Goal: Transaction & Acquisition: Purchase product/service

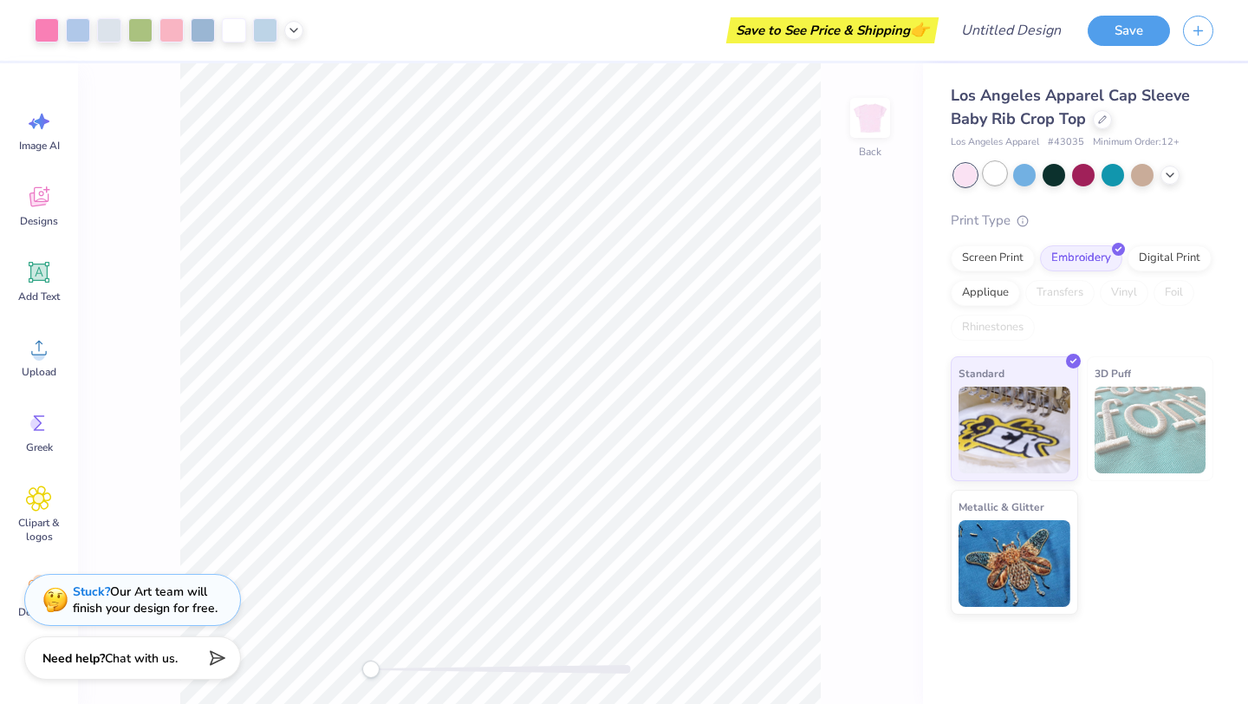
click at [997, 166] on div at bounding box center [994, 173] width 23 height 23
click at [1100, 120] on icon at bounding box center [1102, 117] width 7 height 7
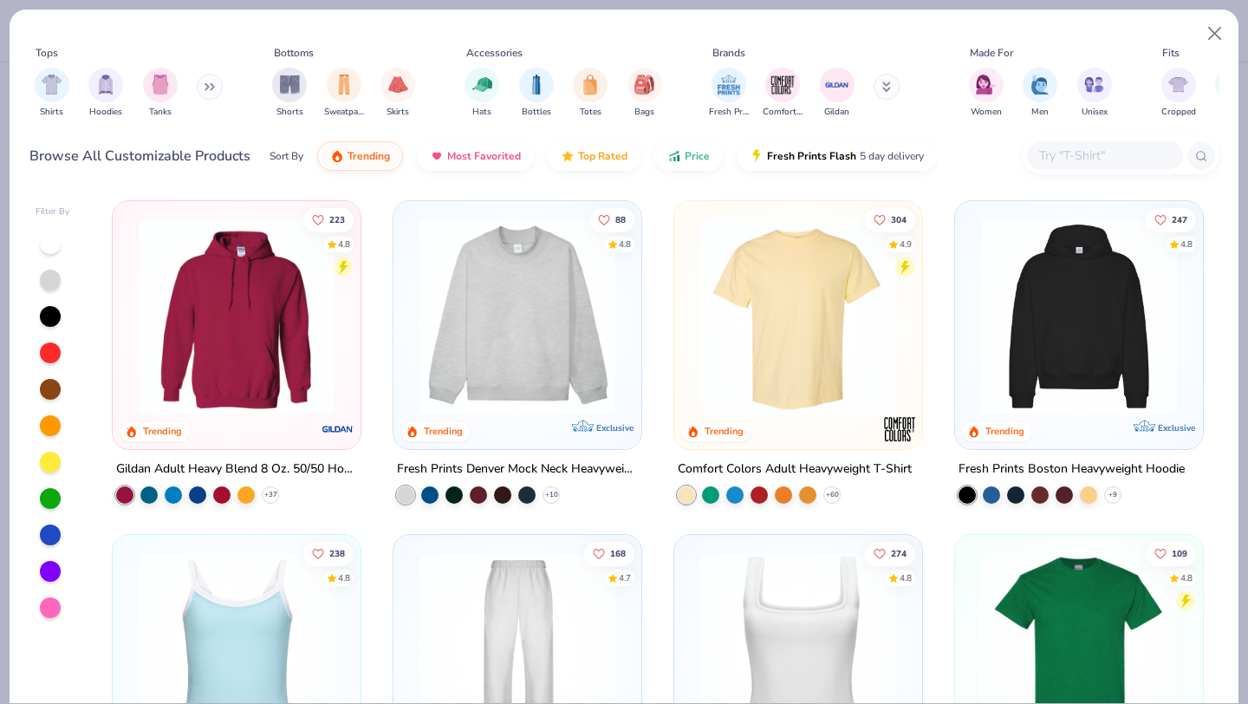
click at [501, 330] on img at bounding box center [517, 316] width 213 height 196
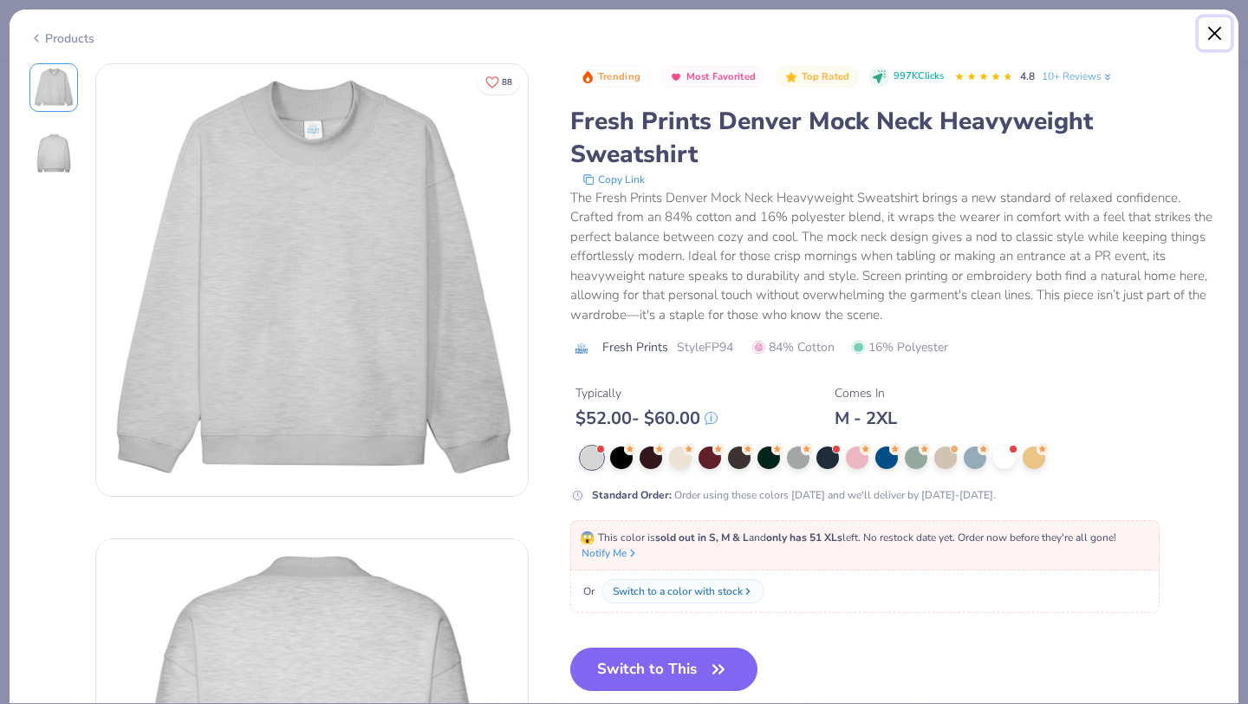
click at [1217, 33] on button "Close" at bounding box center [1214, 33] width 33 height 33
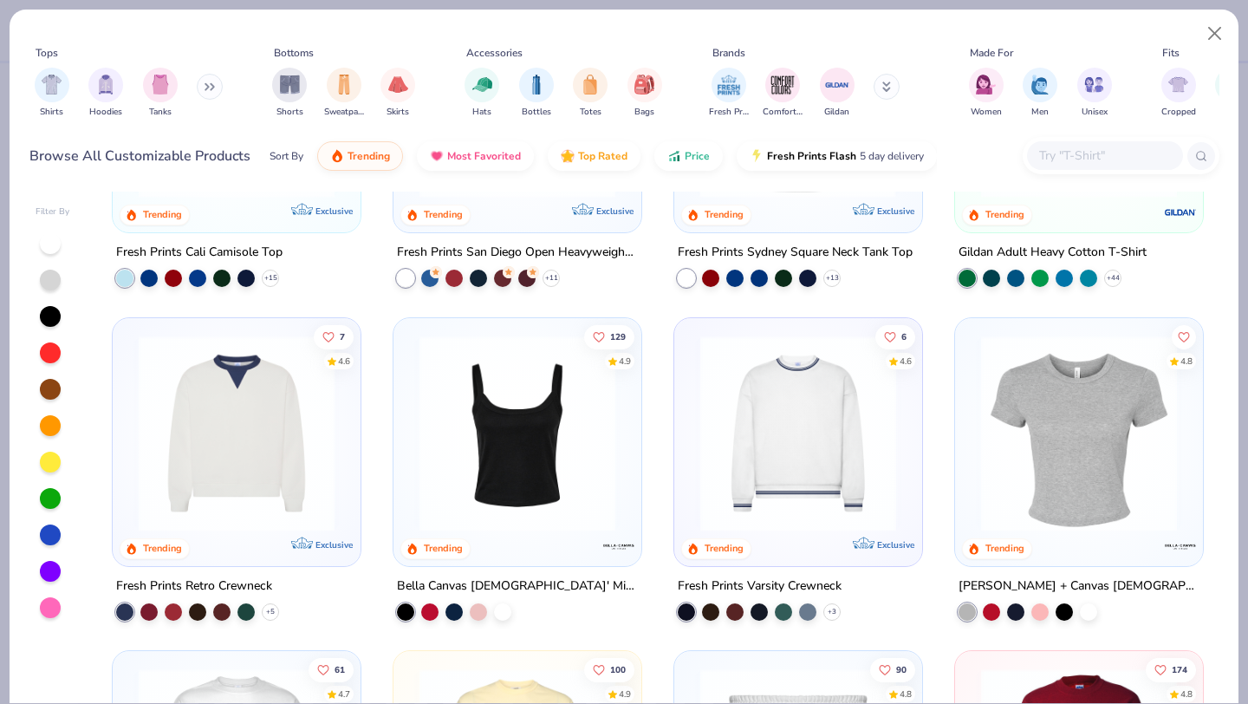
scroll to position [555, 0]
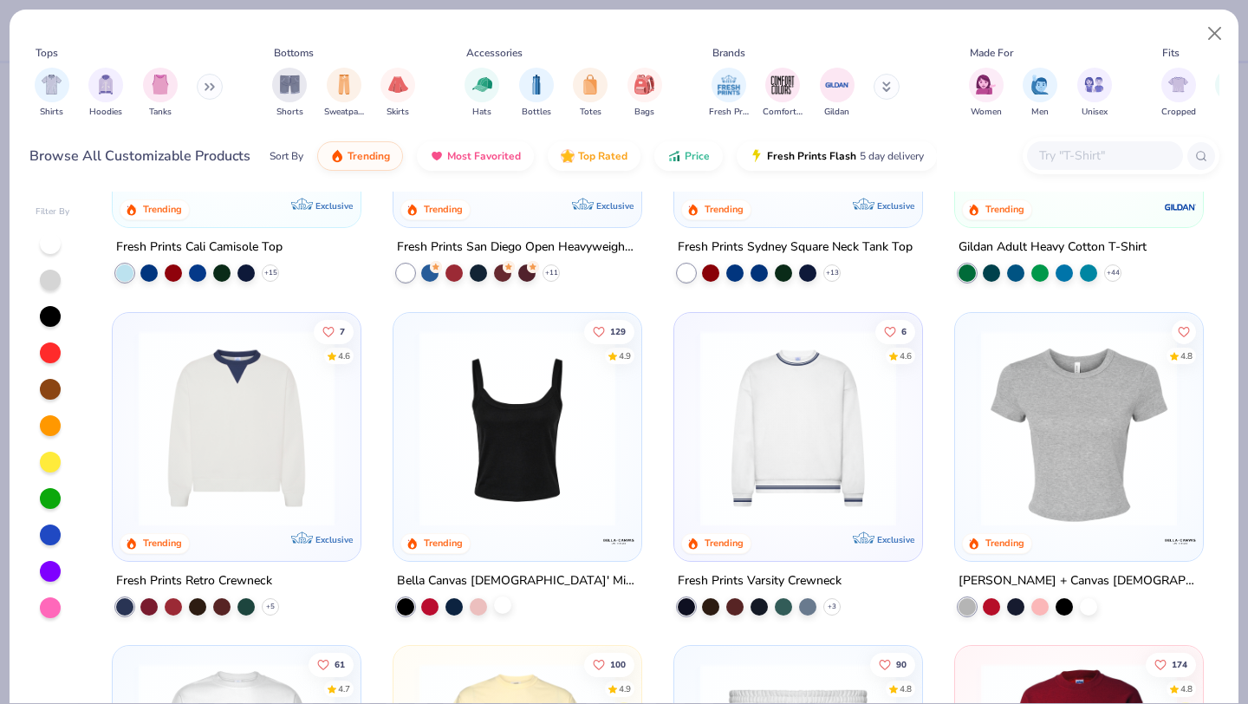
click at [505, 604] on div at bounding box center [502, 603] width 17 height 17
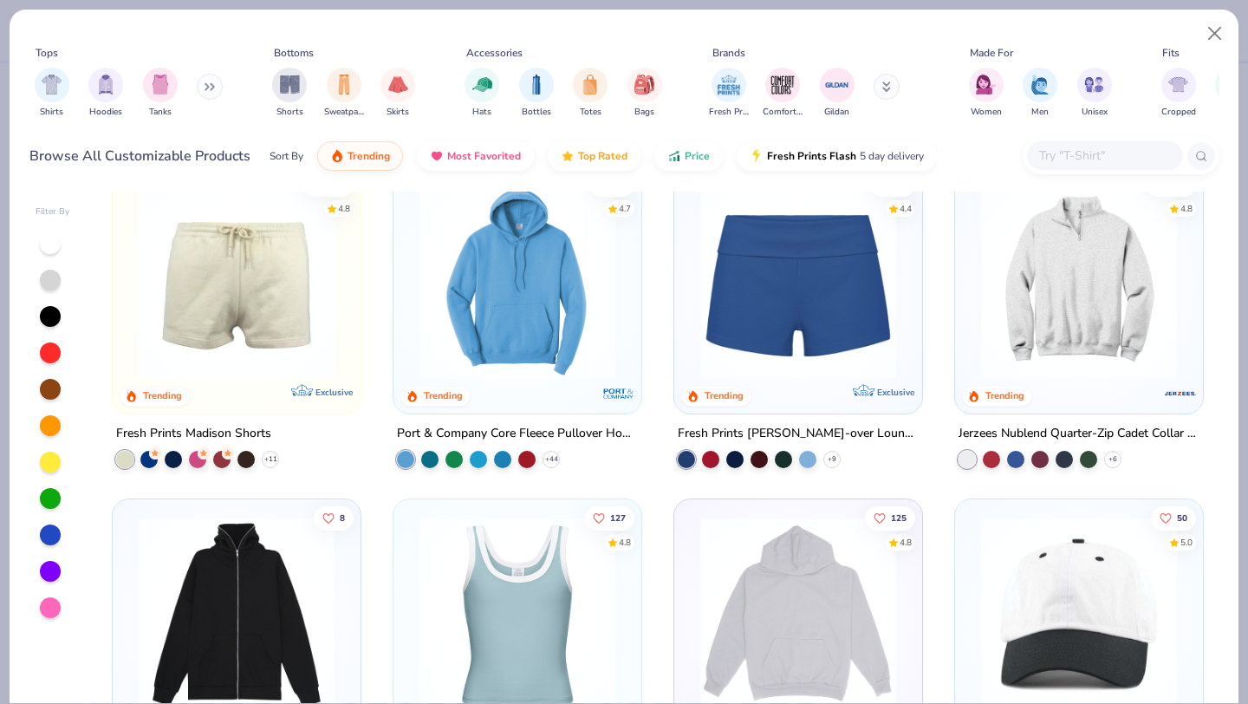
scroll to position [1368, 0]
click at [1038, 424] on div "Jerzees Nublend Quarter-Zip Cadet Collar Sweatshirt" at bounding box center [1078, 435] width 241 height 22
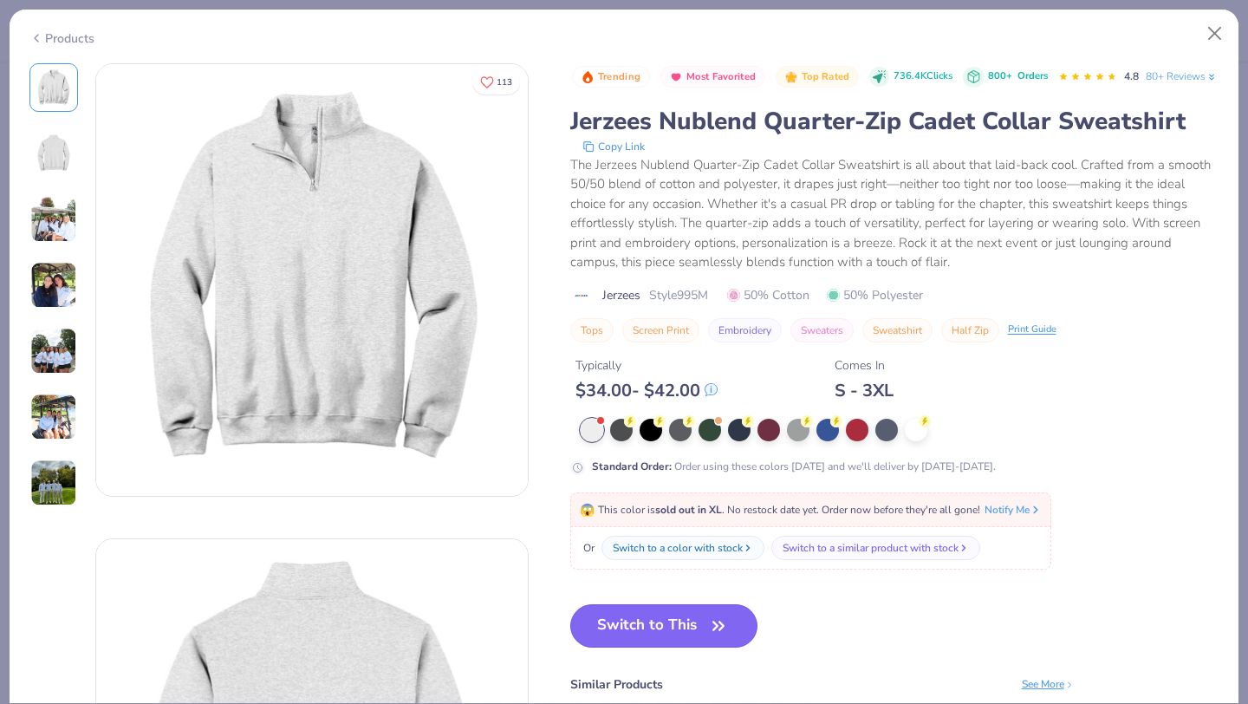
click at [684, 647] on button "Switch to This" at bounding box center [664, 625] width 188 height 43
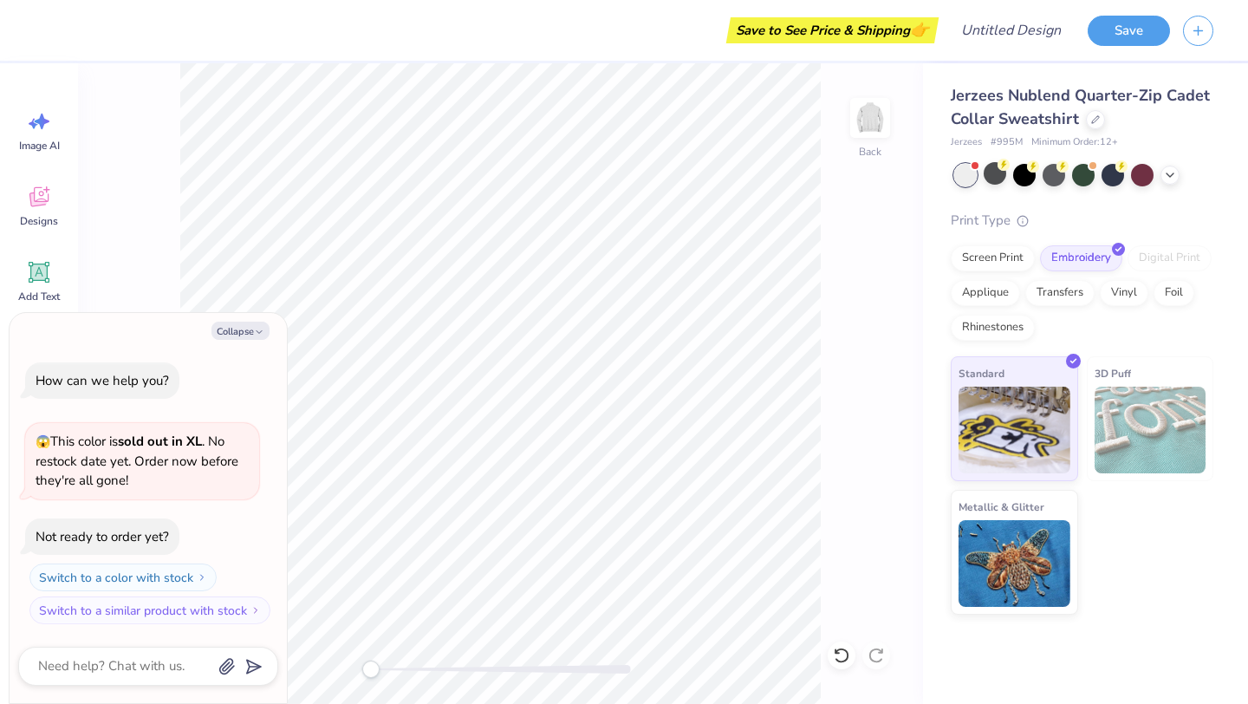
click at [859, 217] on div "Back" at bounding box center [500, 383] width 845 height 640
click at [254, 334] on icon "button" at bounding box center [259, 332] width 10 height 10
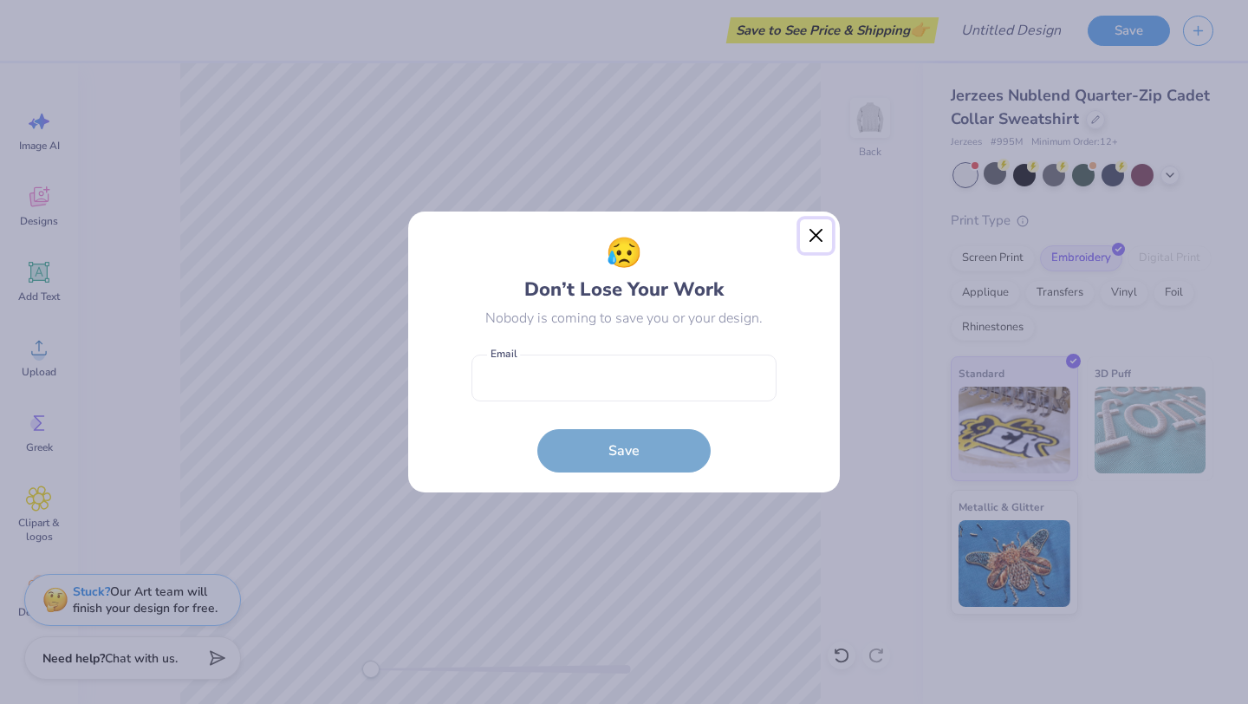
click at [820, 240] on button "Close" at bounding box center [816, 235] width 33 height 33
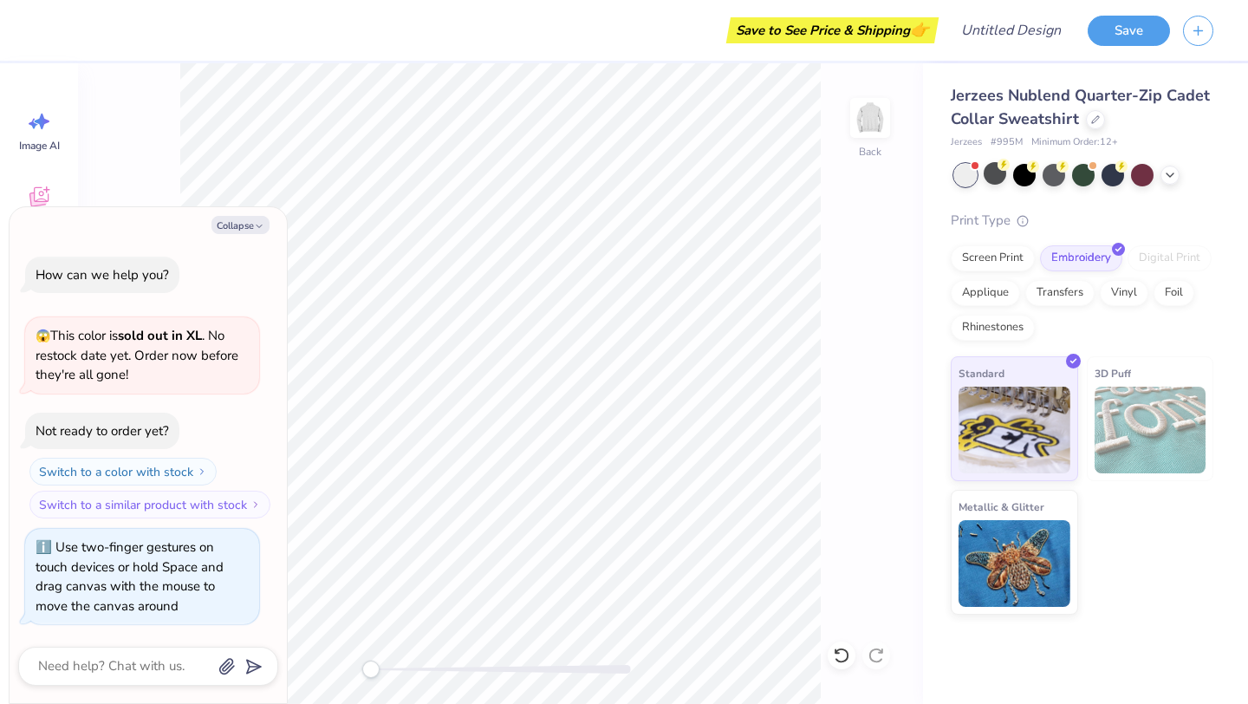
drag, startPoint x: 366, startPoint y: 670, endPoint x: 275, endPoint y: 690, distance: 93.1
click at [275, 690] on body "Save to See Price & Shipping 👉 Design Title Save Image AI Designs Add Text Uplo…" at bounding box center [624, 352] width 1248 height 704
click at [869, 122] on img at bounding box center [869, 117] width 69 height 69
click at [869, 122] on img at bounding box center [870, 118] width 35 height 35
click at [265, 217] on button "Collapse" at bounding box center [240, 225] width 58 height 18
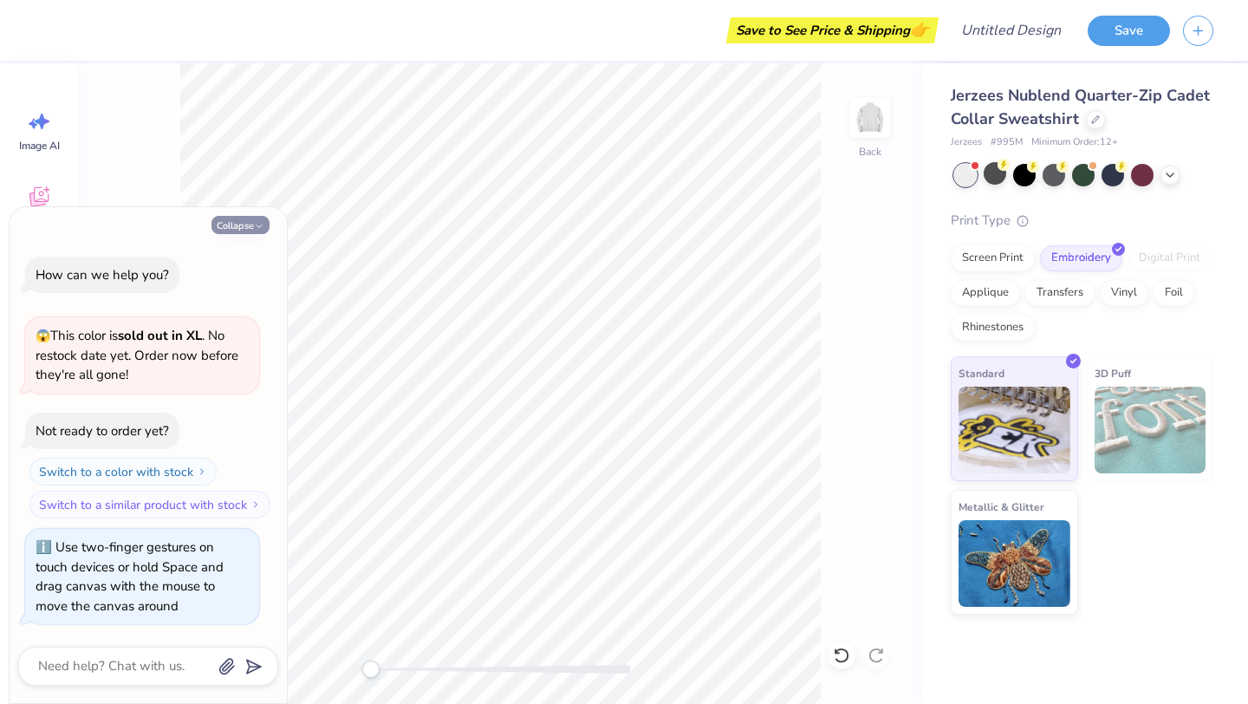
type textarea "x"
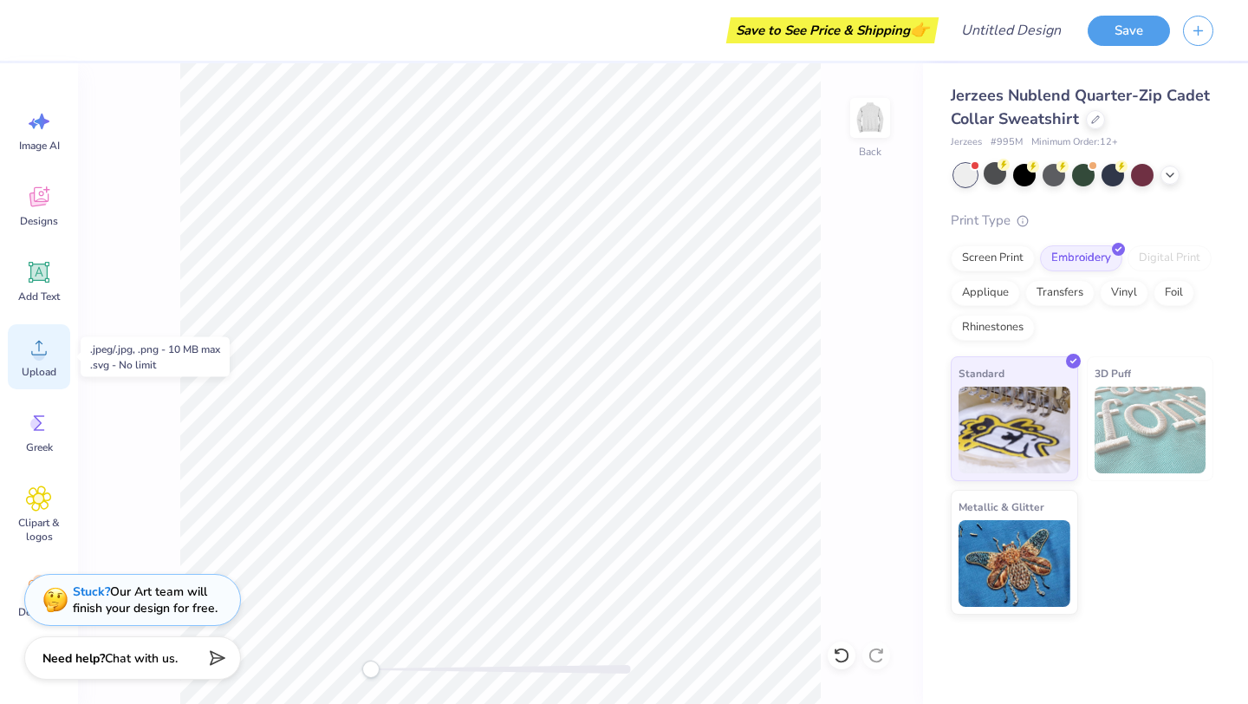
click at [43, 355] on circle at bounding box center [39, 354] width 12 height 12
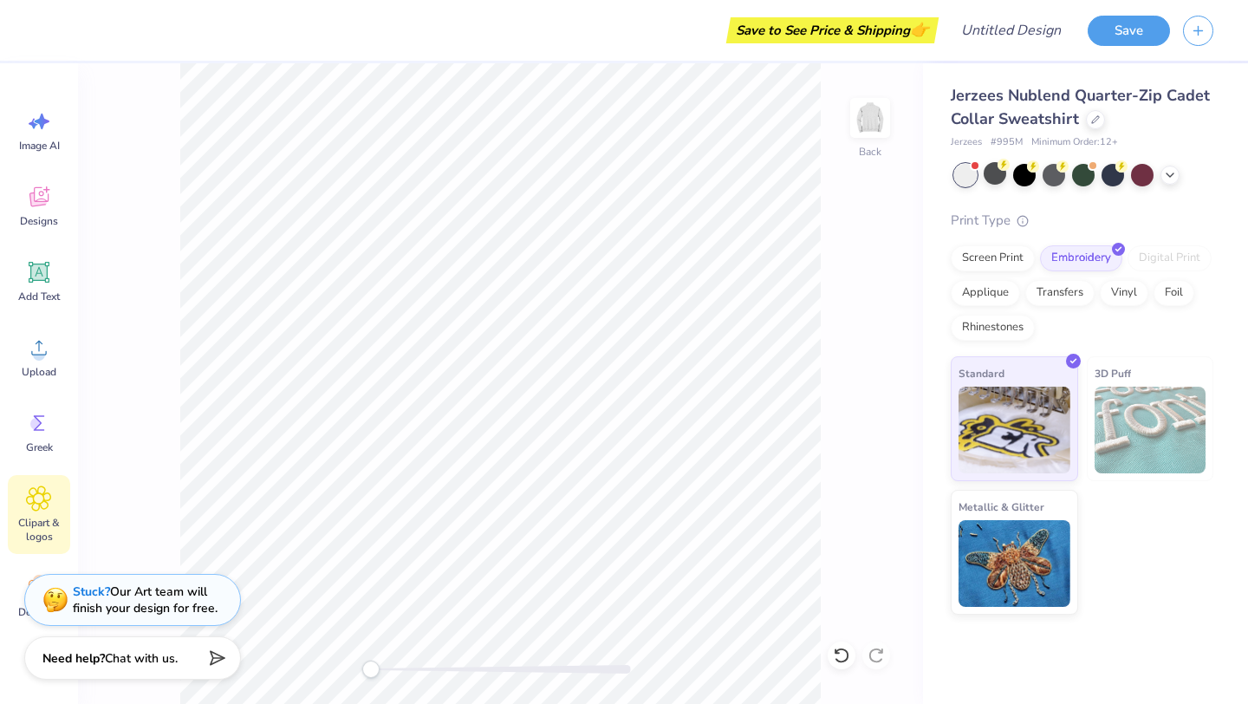
click at [39, 503] on icon at bounding box center [39, 498] width 10 height 10
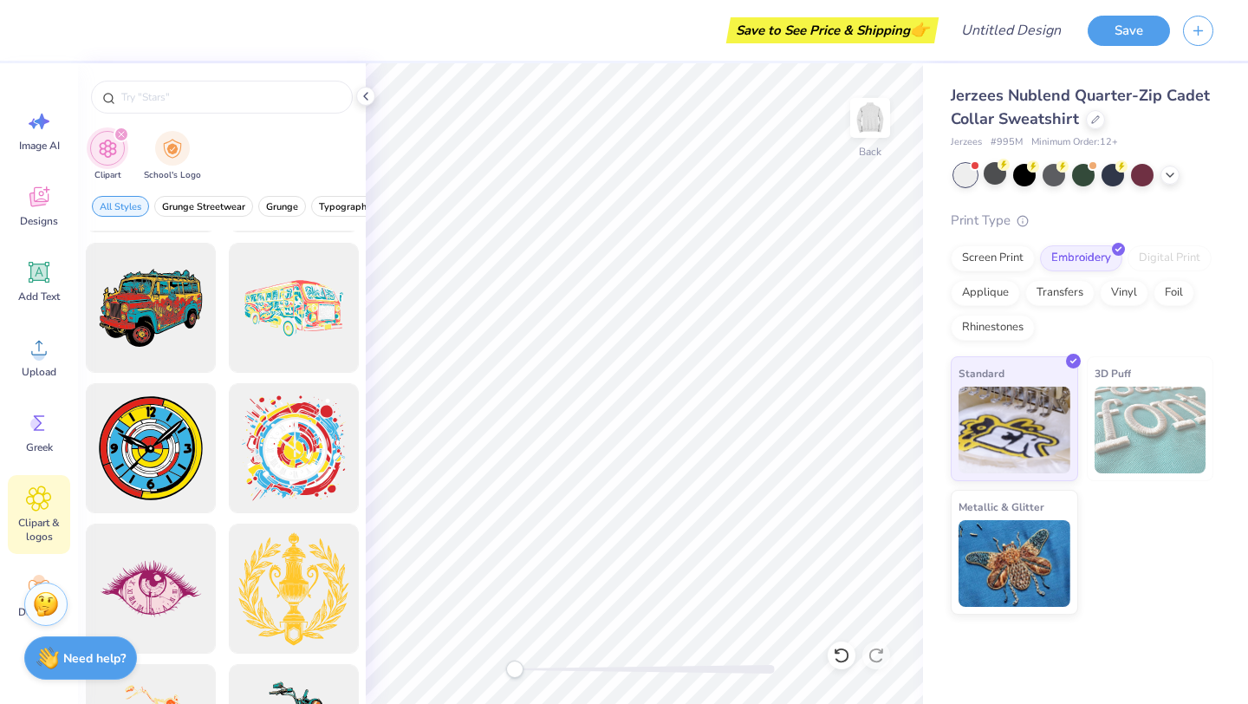
scroll to position [1104, 0]
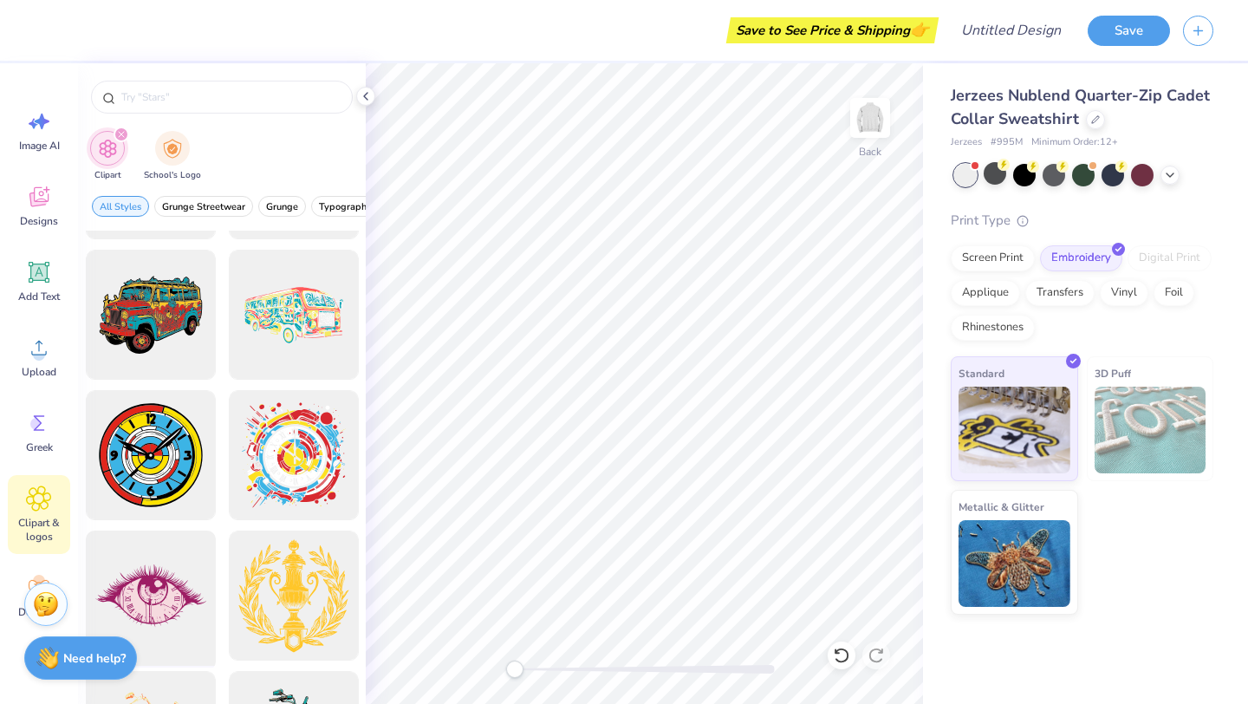
click at [161, 613] on div at bounding box center [150, 595] width 143 height 143
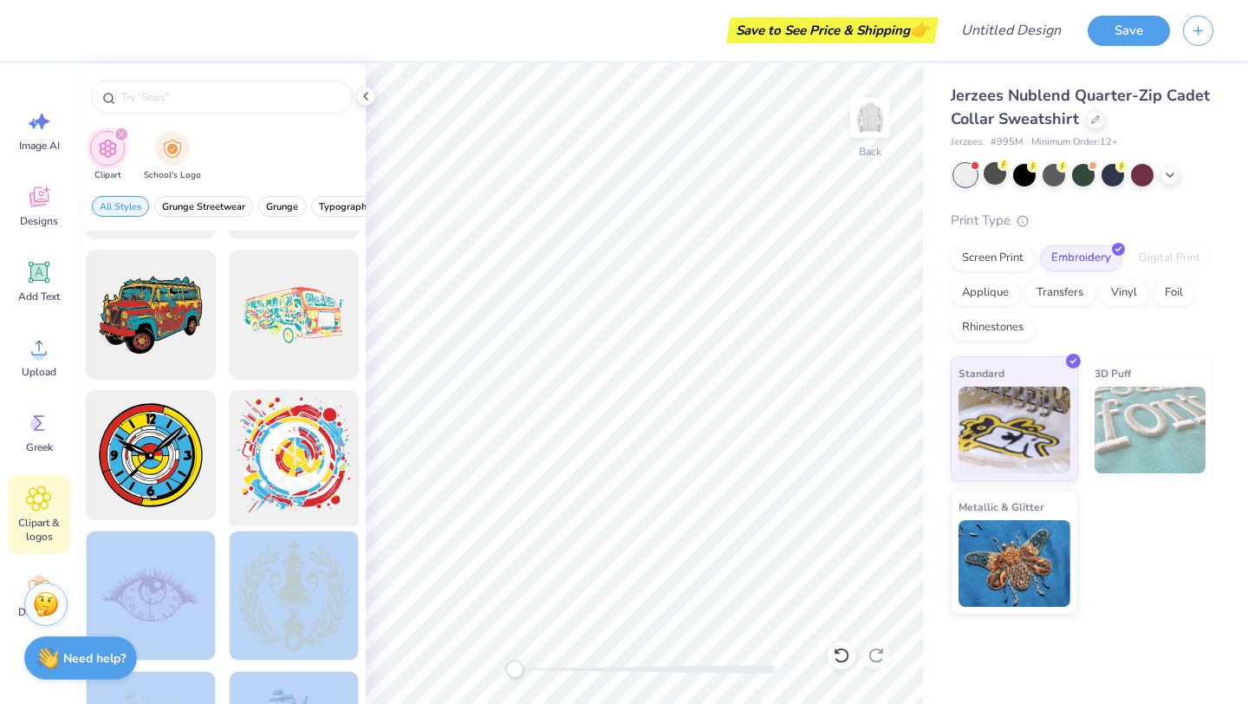
click at [637, 374] on div "Save to See Price & Shipping 👉 Design Title Save Image AI Designs Add Text Uplo…" at bounding box center [624, 352] width 1248 height 704
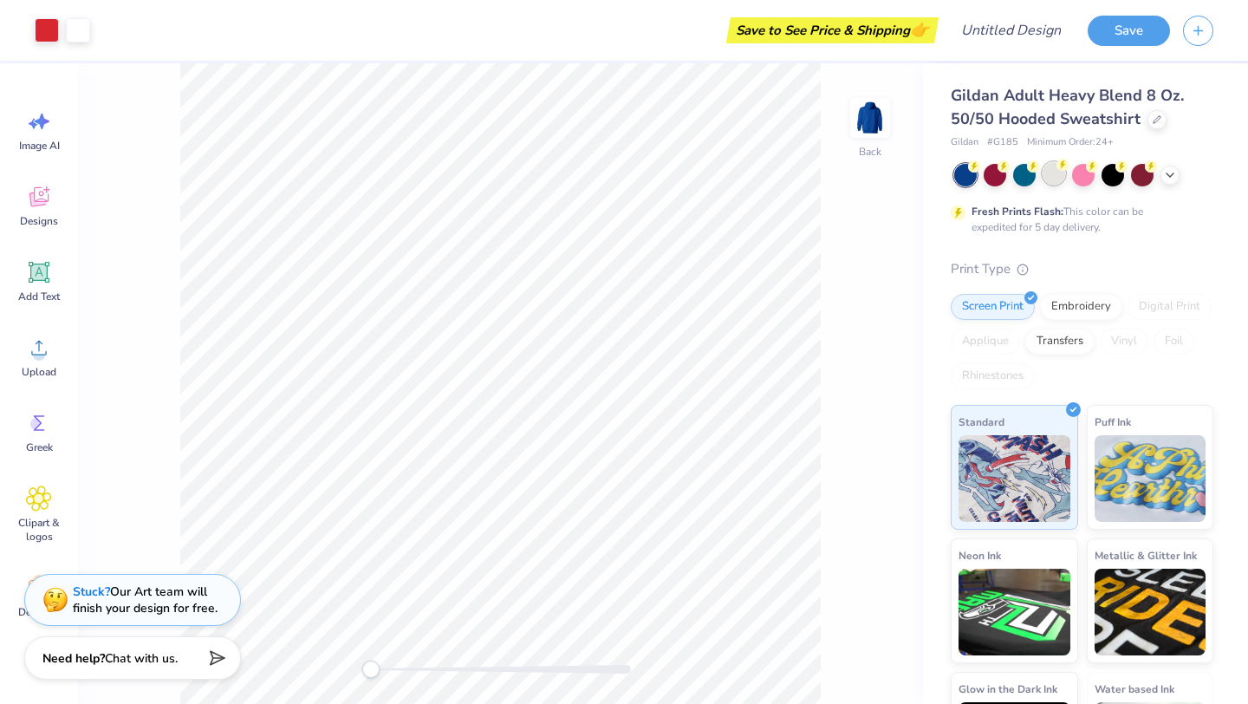
click at [1046, 177] on div at bounding box center [1053, 173] width 23 height 23
click at [1143, 172] on div at bounding box center [1142, 173] width 23 height 23
click at [1163, 174] on icon at bounding box center [1170, 173] width 14 height 14
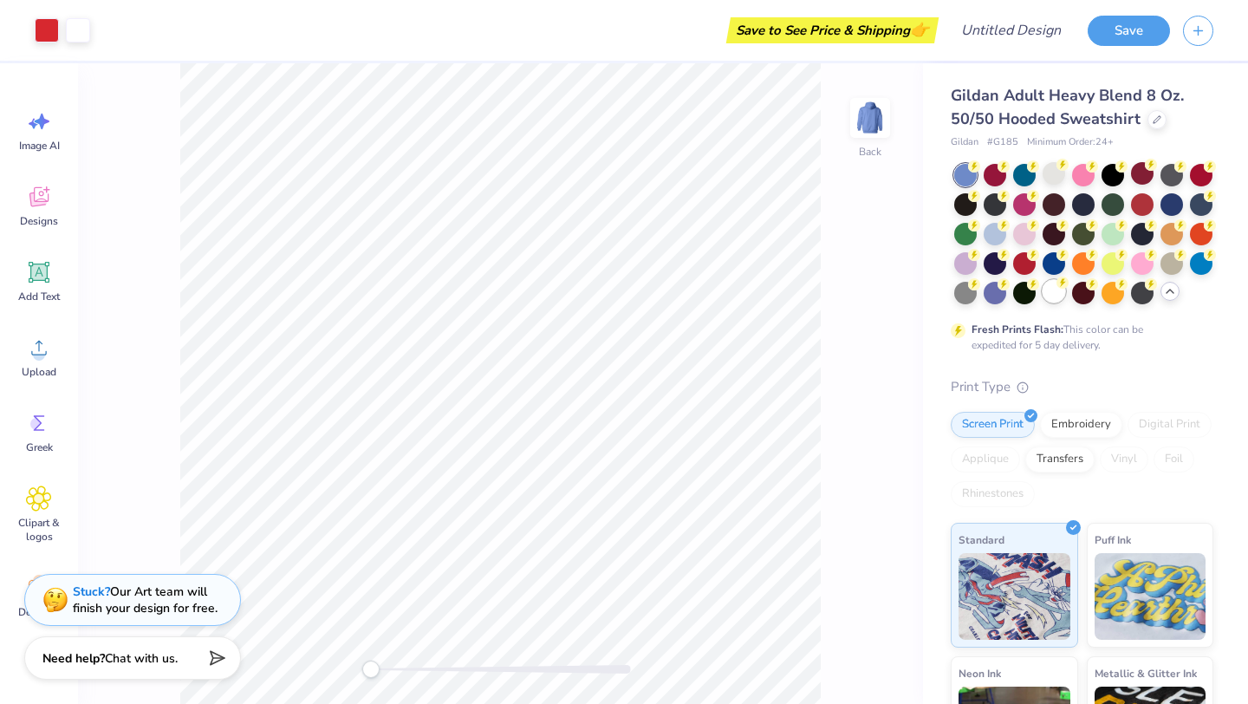
click at [1054, 291] on div at bounding box center [1053, 291] width 23 height 23
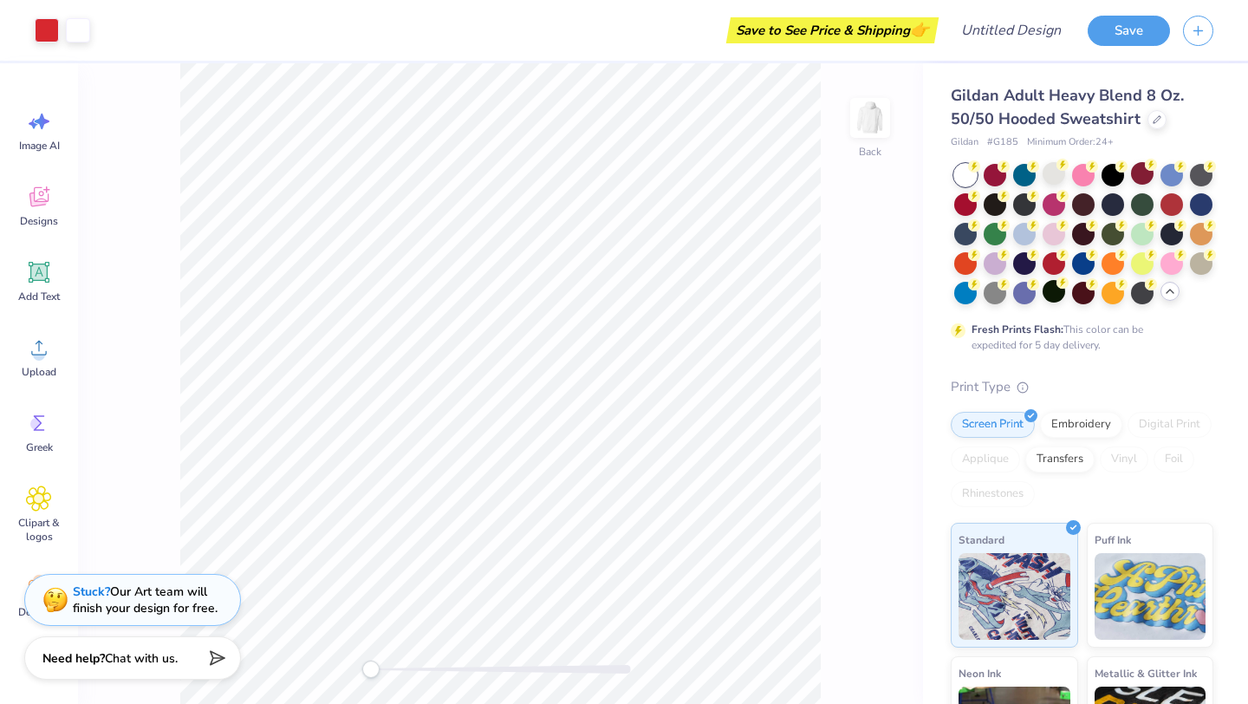
click at [1031, 312] on div "Fresh Prints Flash: This color can be expedited for 5 day delivery." at bounding box center [1082, 258] width 263 height 189
click at [1030, 269] on div at bounding box center [1024, 261] width 23 height 23
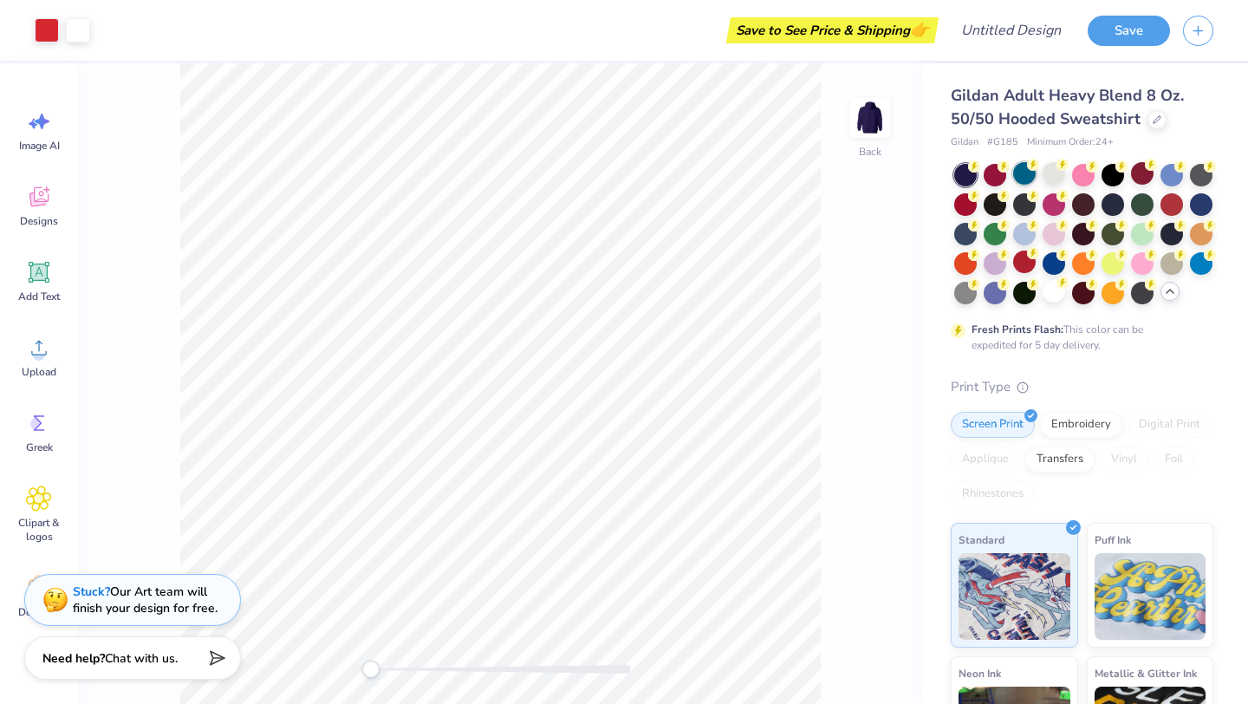
click at [1028, 178] on div at bounding box center [1024, 173] width 23 height 23
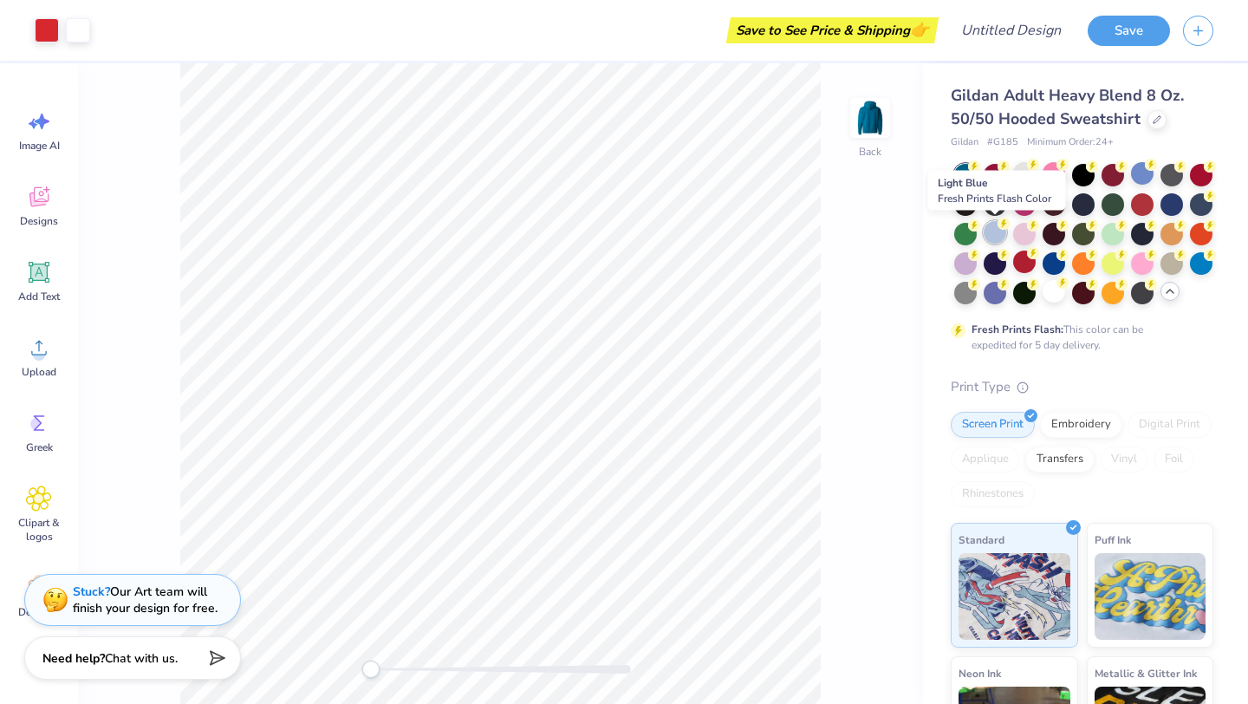
click at [1000, 229] on div at bounding box center [994, 232] width 23 height 23
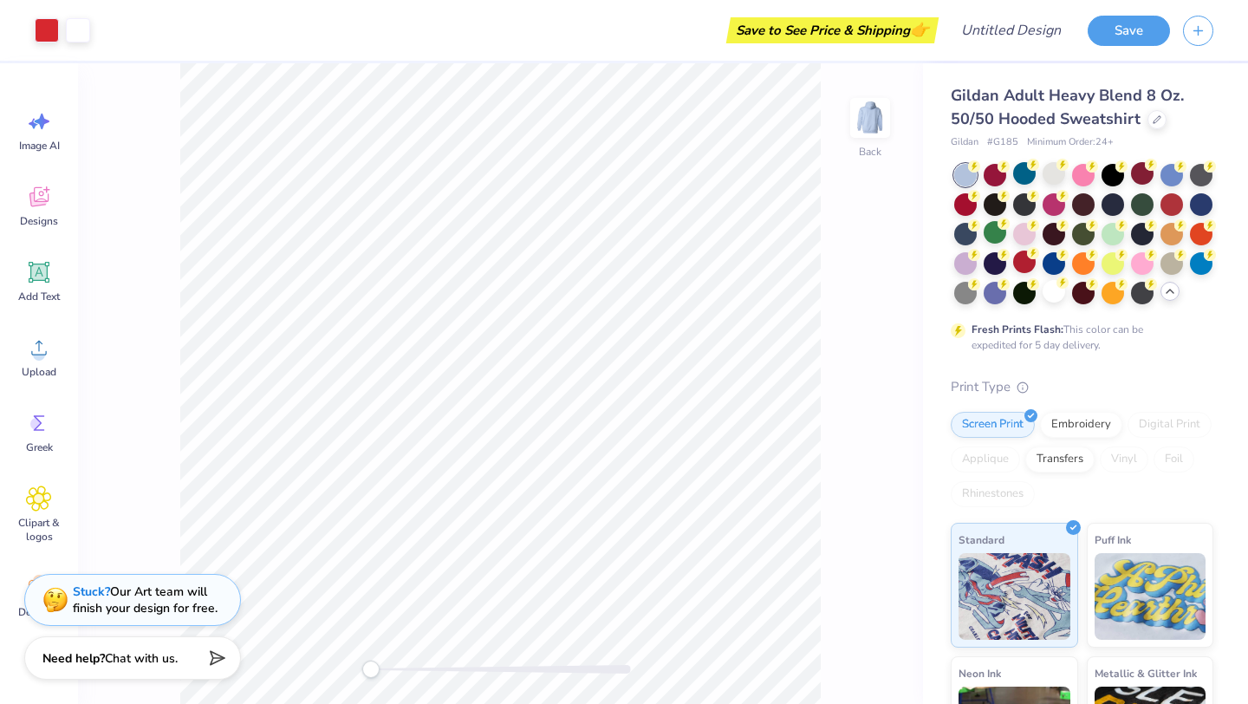
click at [1068, 237] on div at bounding box center [1083, 234] width 259 height 140
click at [1046, 289] on div at bounding box center [1053, 291] width 23 height 23
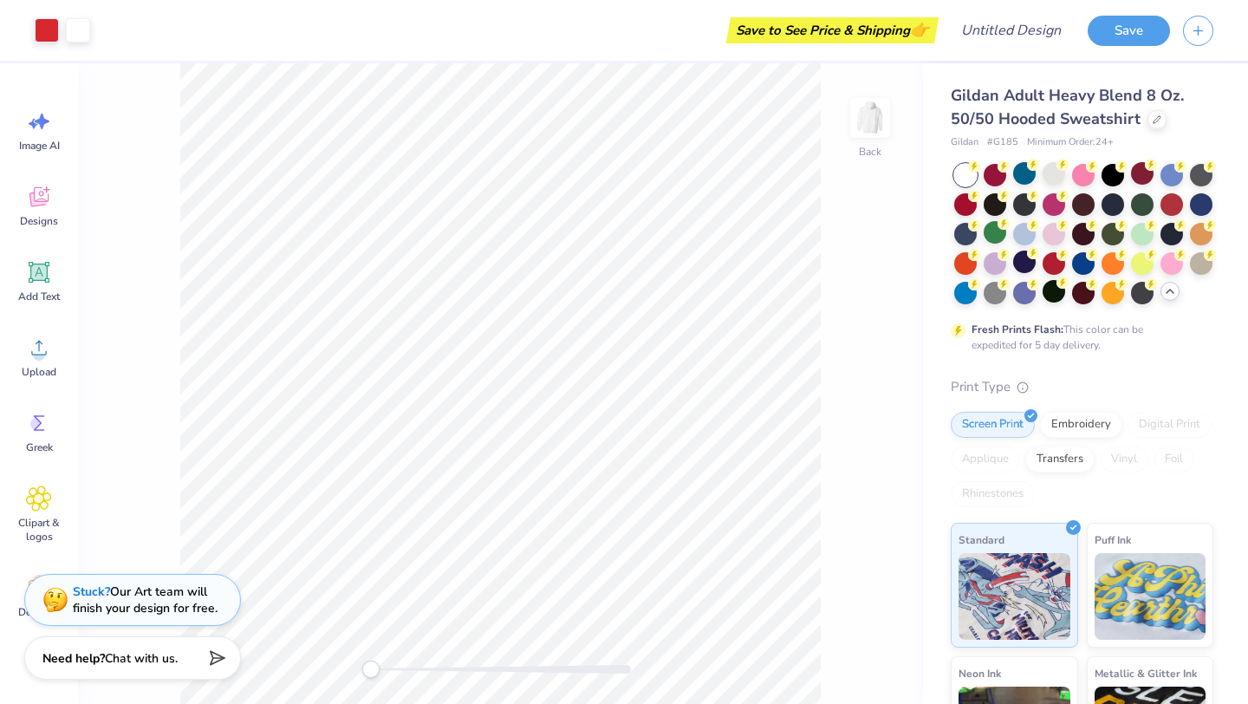
click at [1072, 191] on div at bounding box center [1083, 234] width 259 height 140
click at [1083, 170] on div at bounding box center [1083, 173] width 23 height 23
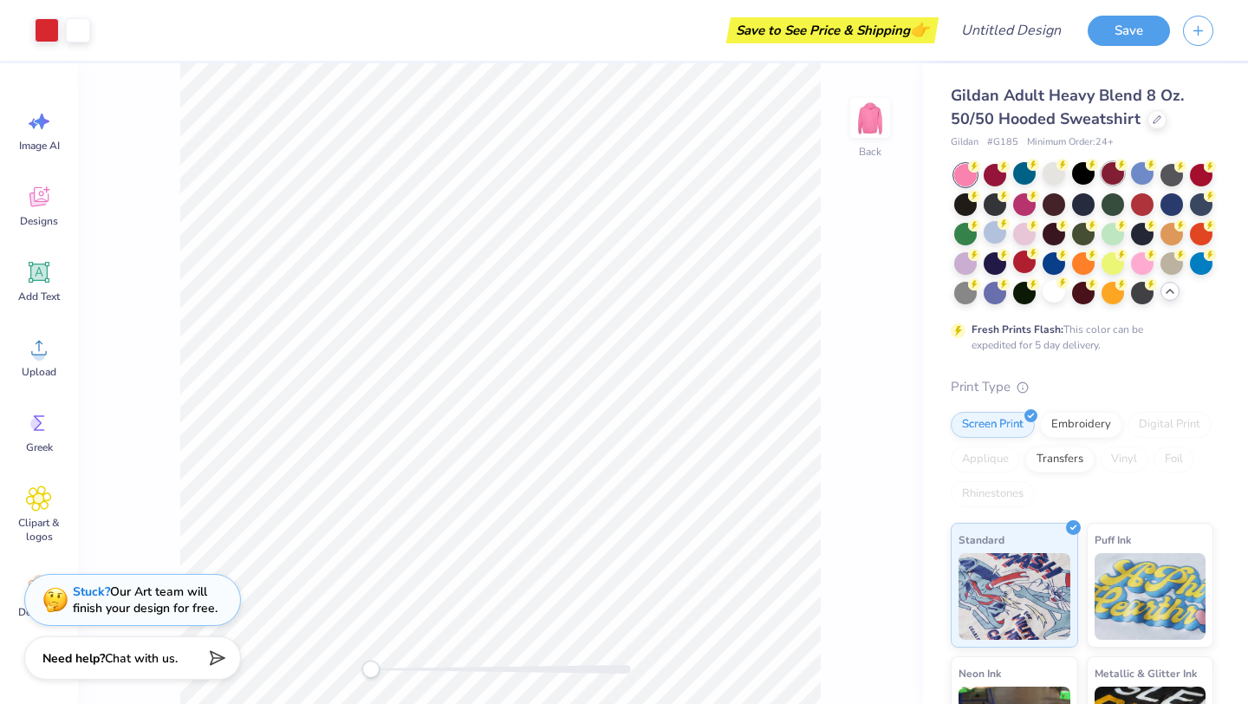
click at [1103, 175] on div at bounding box center [1112, 173] width 23 height 23
click at [1087, 211] on div at bounding box center [1083, 202] width 23 height 23
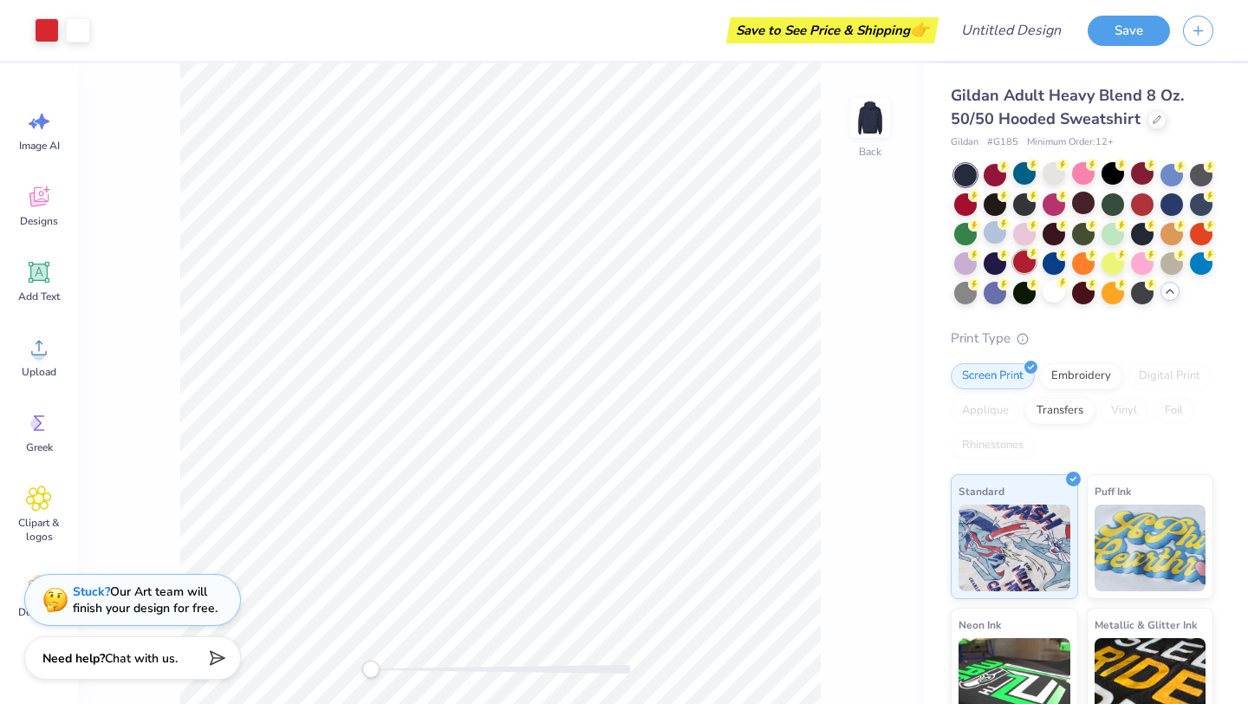
click at [1034, 255] on g at bounding box center [1033, 253] width 12 height 12
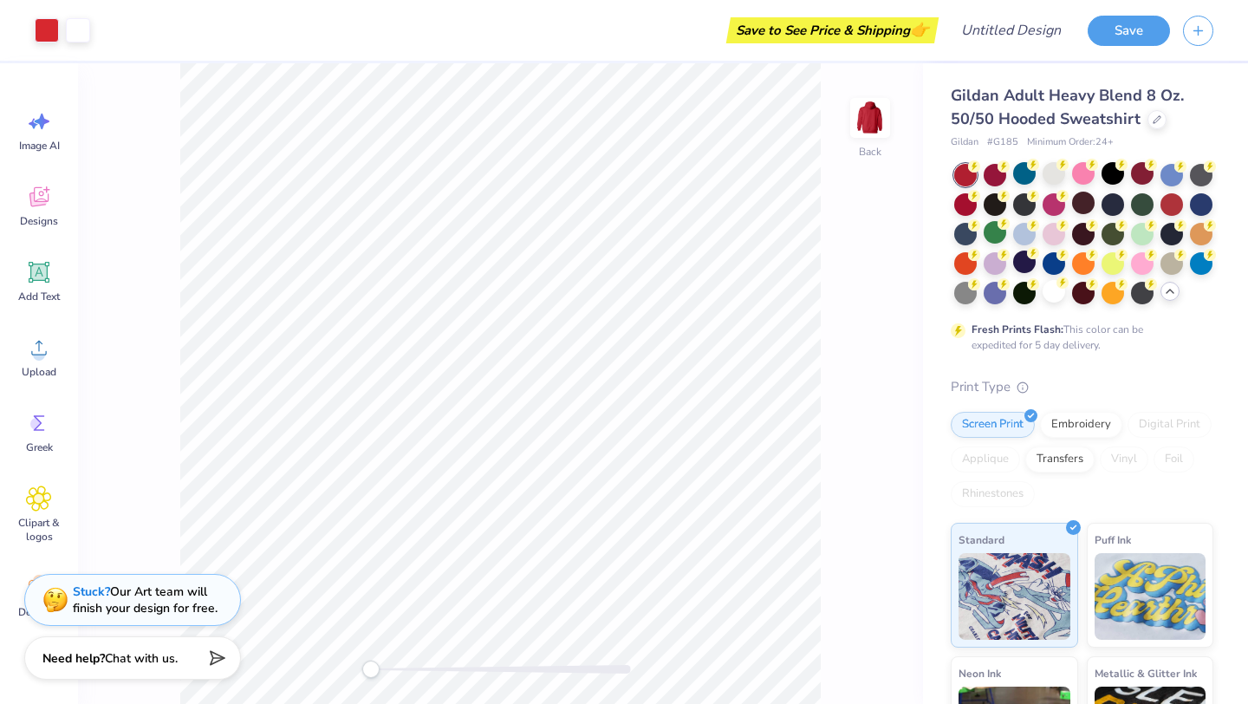
scroll to position [11, 0]
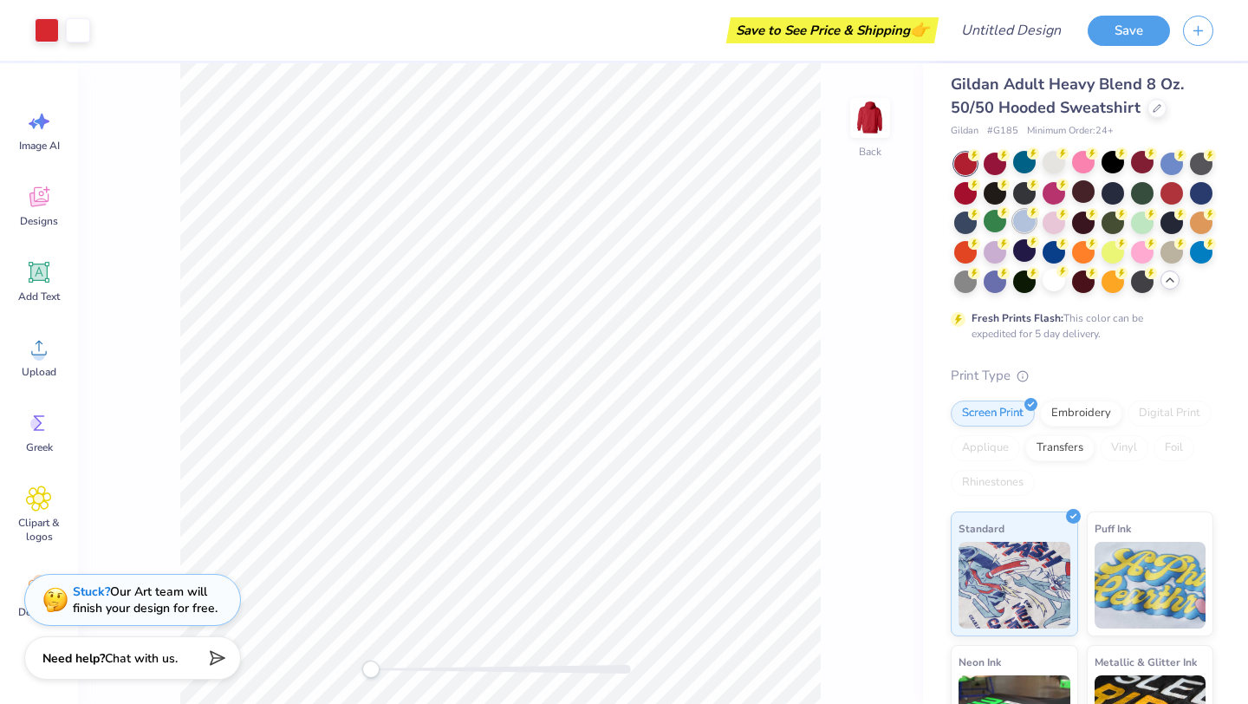
click at [1028, 229] on div at bounding box center [1024, 221] width 23 height 23
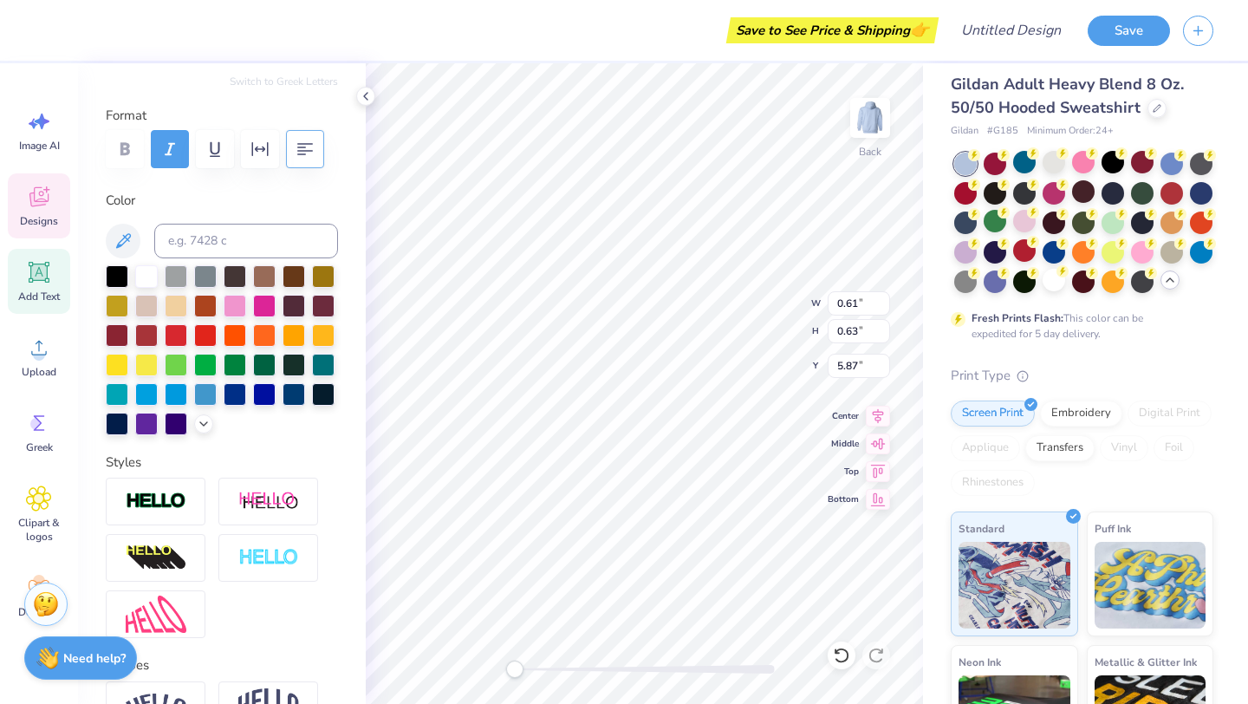
scroll to position [230, 0]
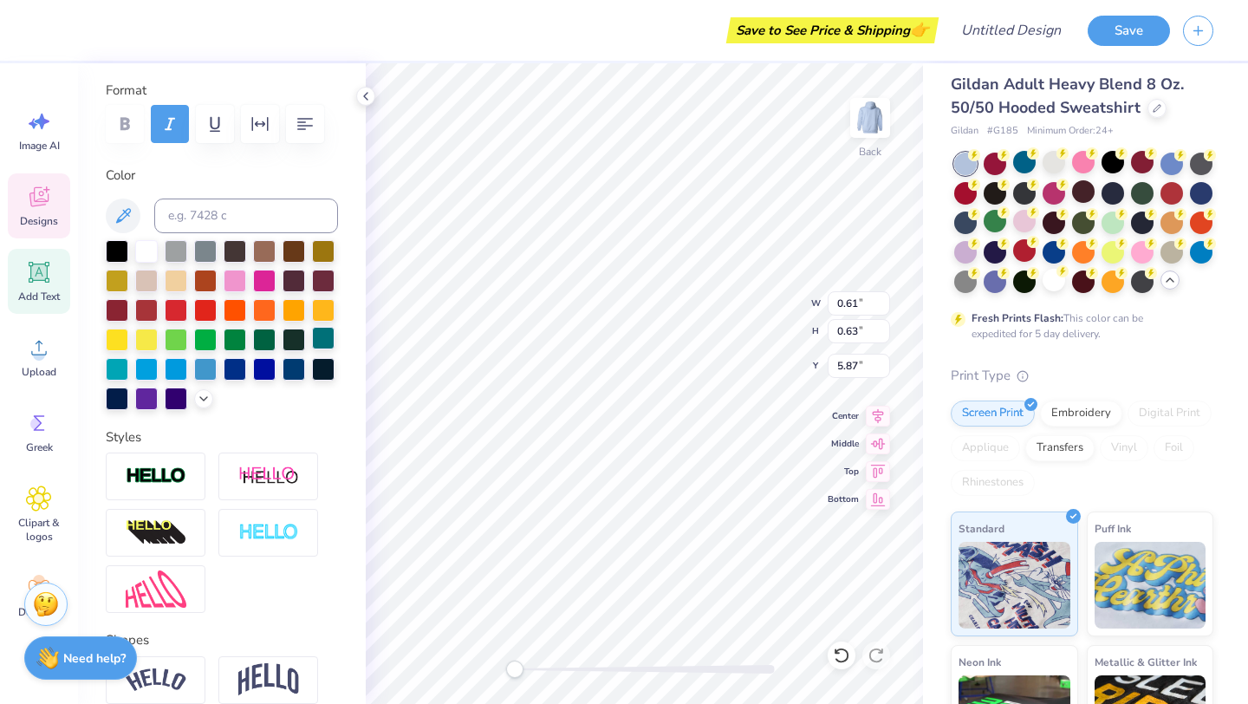
type input "0.34"
type input "0.67"
type input "5.72"
type input "0.61"
type input "0.63"
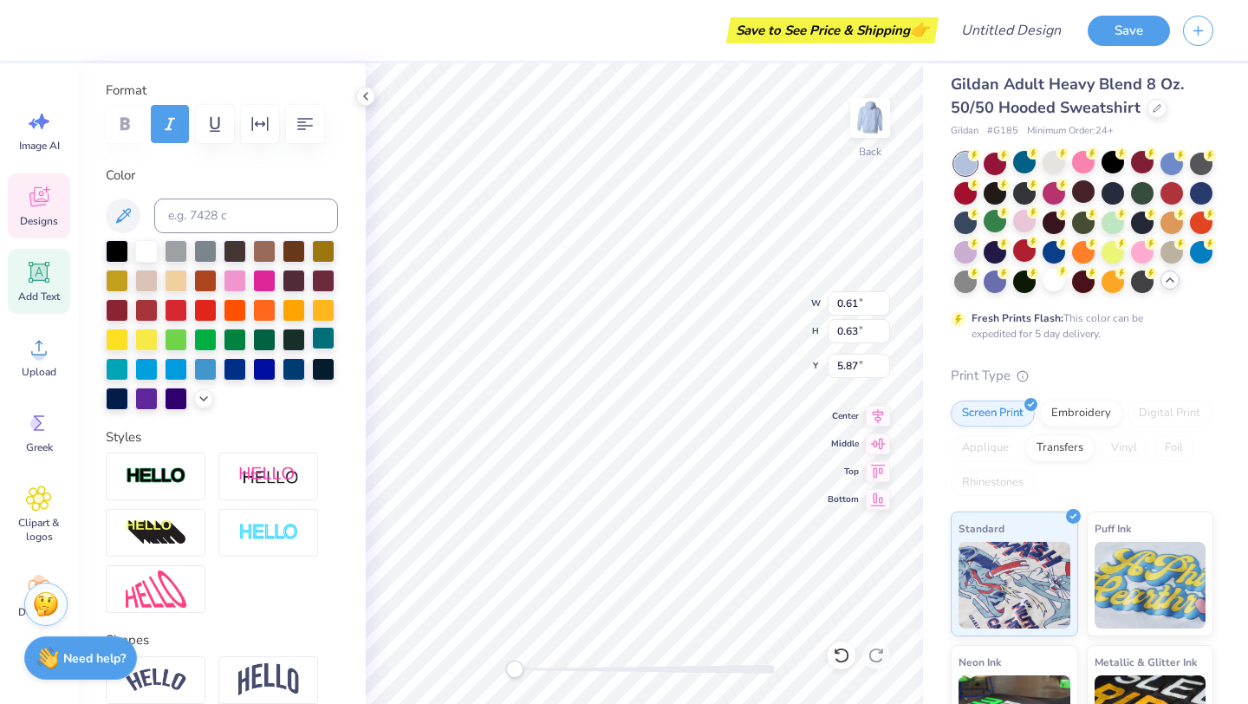
type input "4.99"
type input "0.55"
type input "0.69"
type input "4.07"
click at [747, 295] on div "Back W 0.55 0.55 " H 0.69 0.69 " Y 4.07 4.07 " Center Middle Top Bottom" at bounding box center [644, 383] width 557 height 640
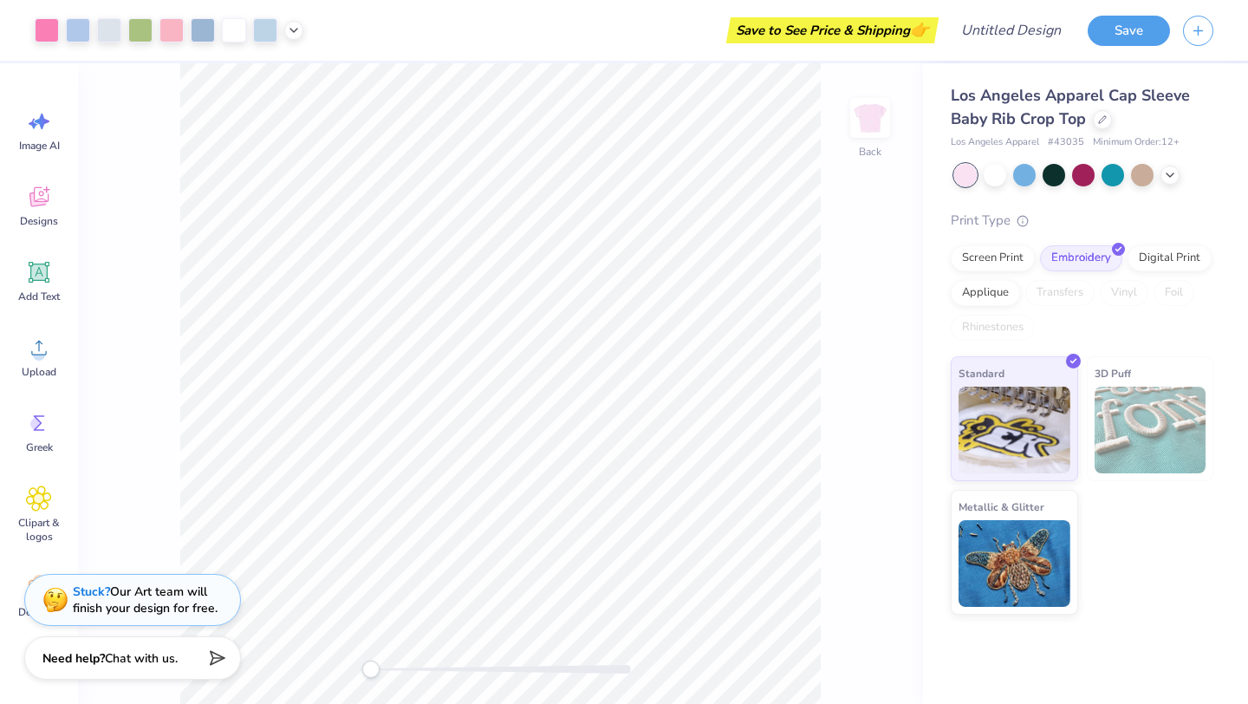
click at [1106, 131] on div "Los Angeles Apparel Cap Sleeve Baby Rib Crop Top Los Angeles Apparel # 43035 Mi…" at bounding box center [1082, 117] width 263 height 66
click at [1106, 120] on icon at bounding box center [1102, 118] width 9 height 9
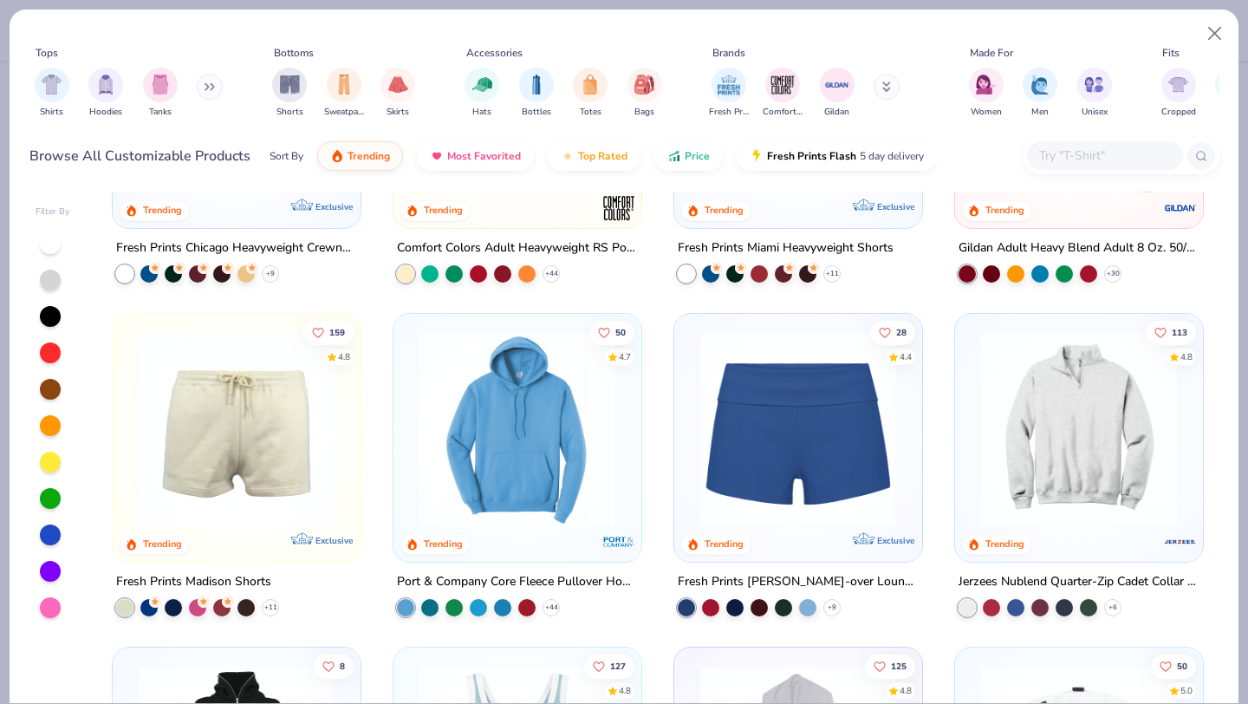
scroll to position [1247, 0]
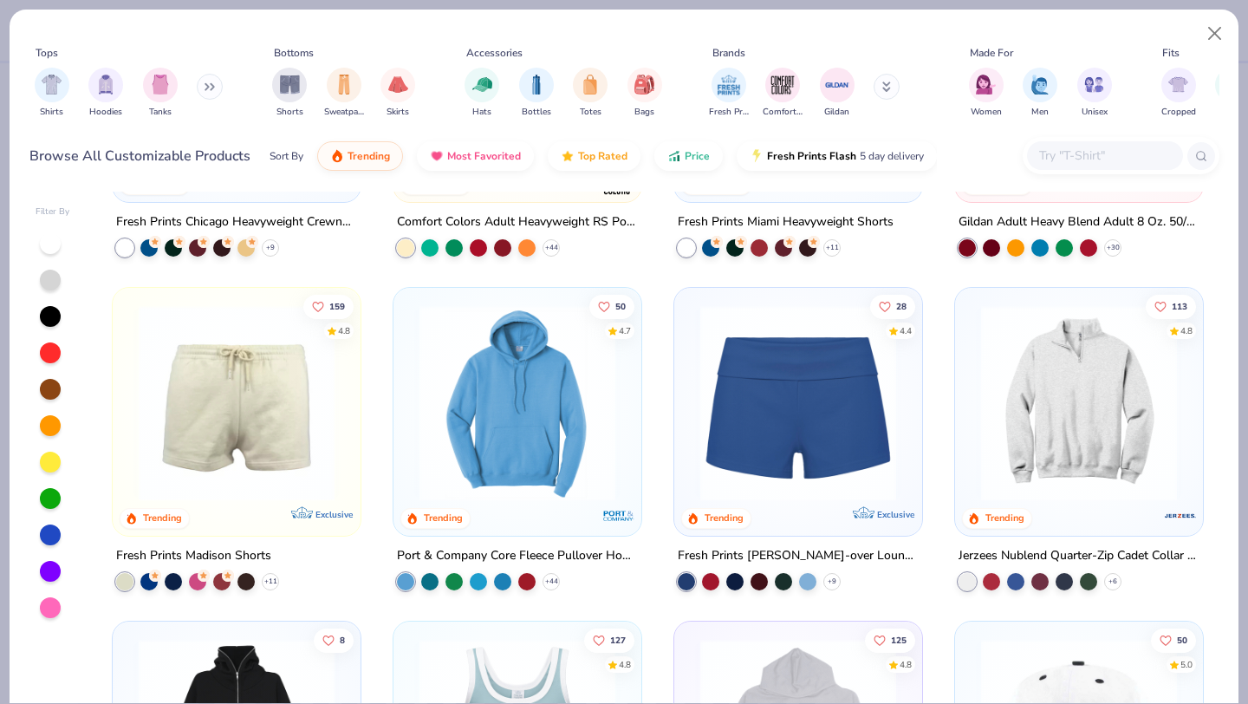
click at [1108, 466] on img at bounding box center [1078, 403] width 213 height 196
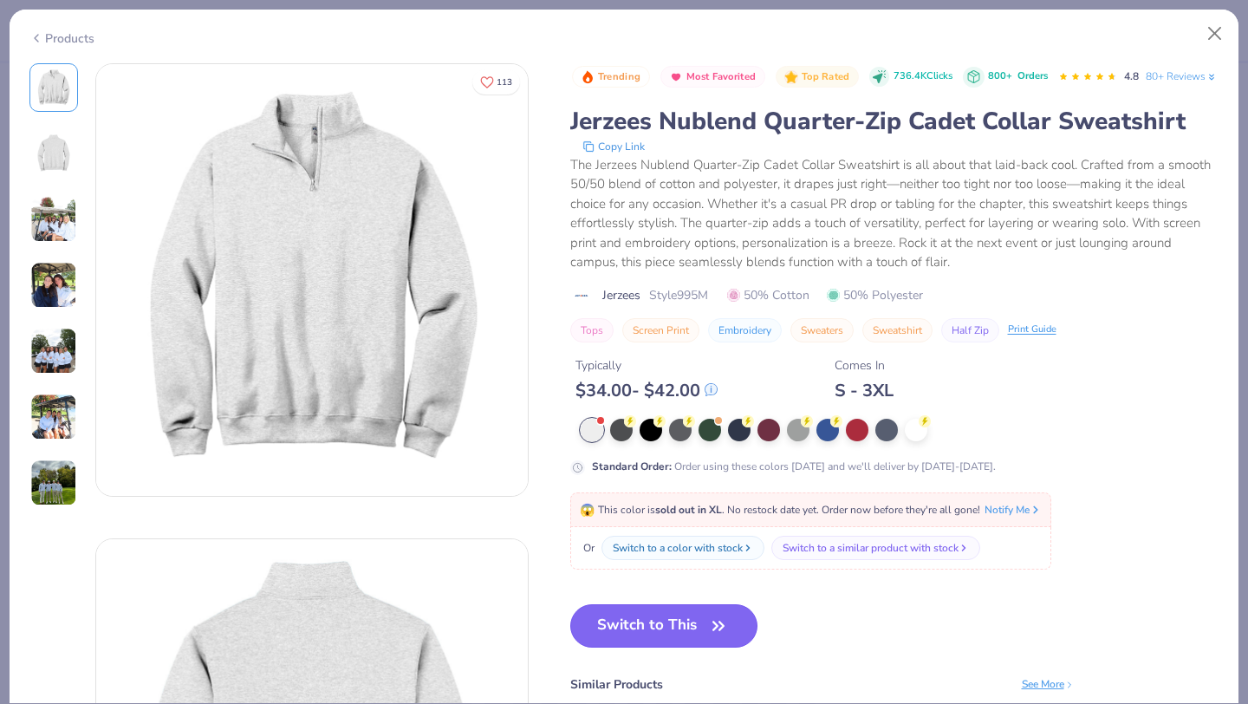
click at [674, 647] on button "Switch to This" at bounding box center [664, 625] width 188 height 43
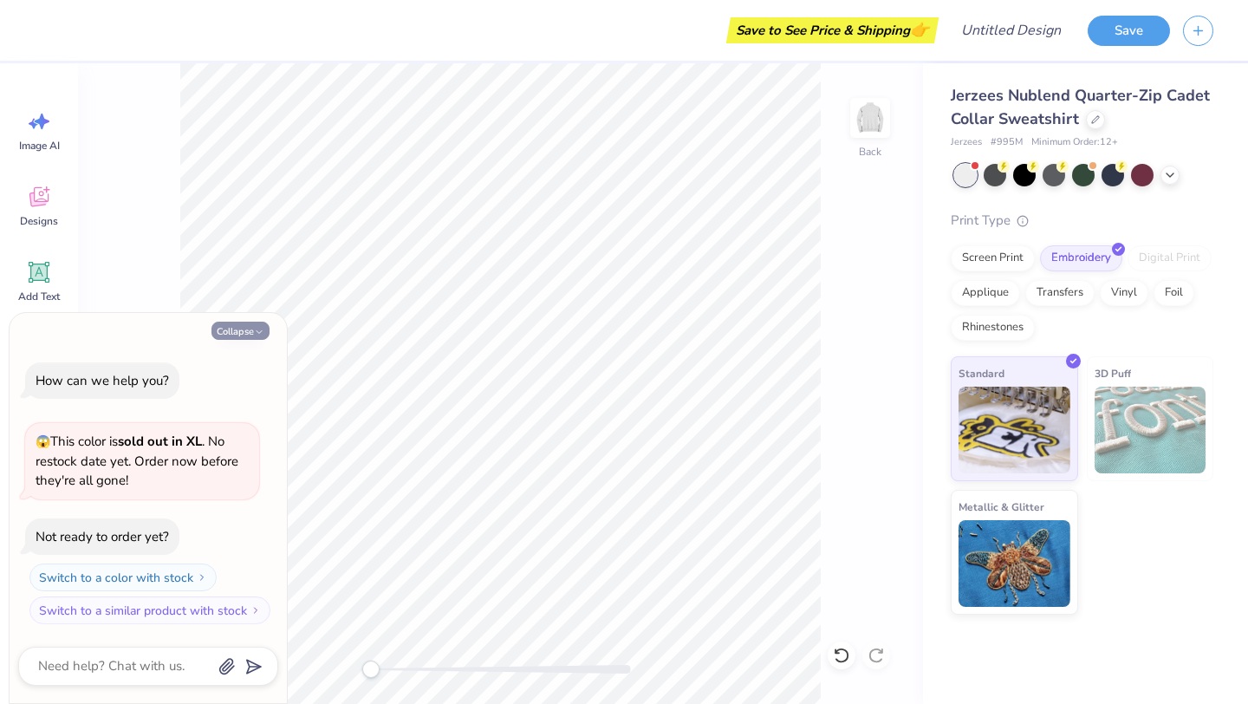
click at [245, 331] on button "Collapse" at bounding box center [240, 330] width 58 height 18
type textarea "x"
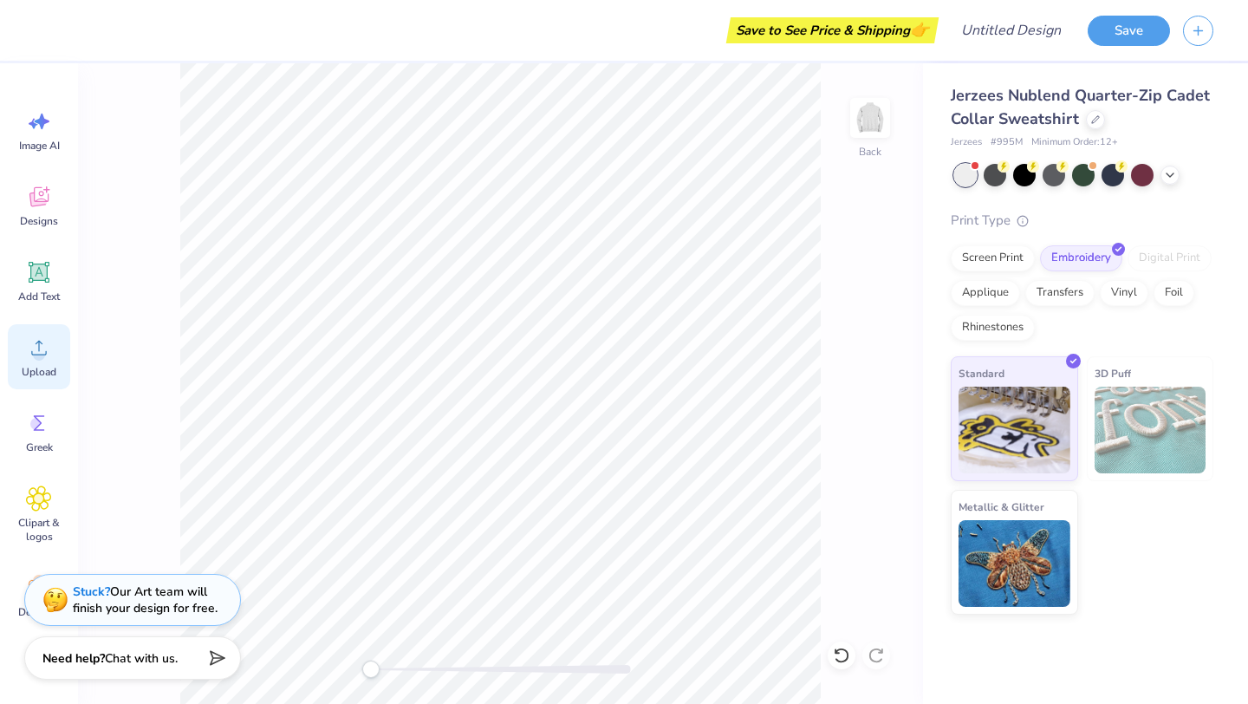
click at [33, 360] on icon at bounding box center [39, 347] width 26 height 26
click at [27, 373] on span "Upload" at bounding box center [39, 372] width 35 height 14
click at [47, 356] on icon at bounding box center [39, 347] width 26 height 26
